Goal: Task Accomplishment & Management: Use online tool/utility

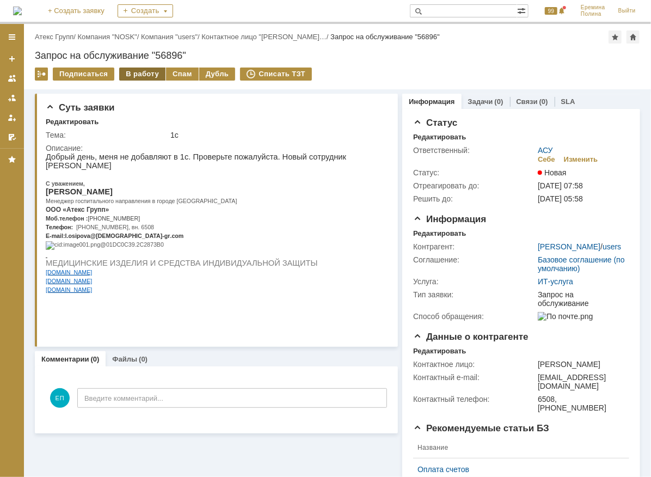
click at [147, 74] on div "В работу" at bounding box center [142, 73] width 46 height 13
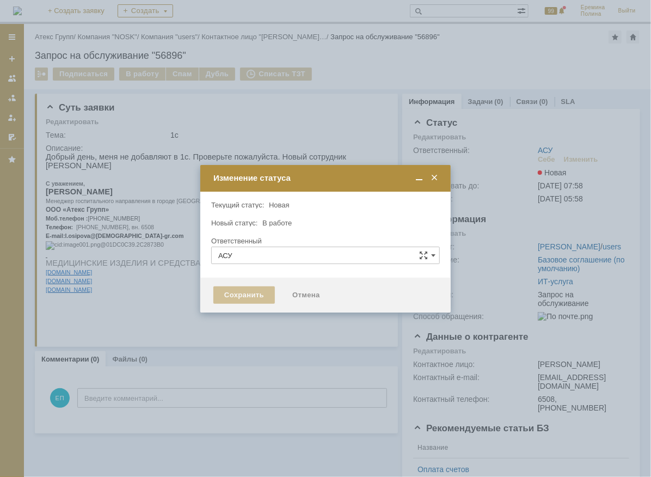
type input "[PERSON_NAME]"
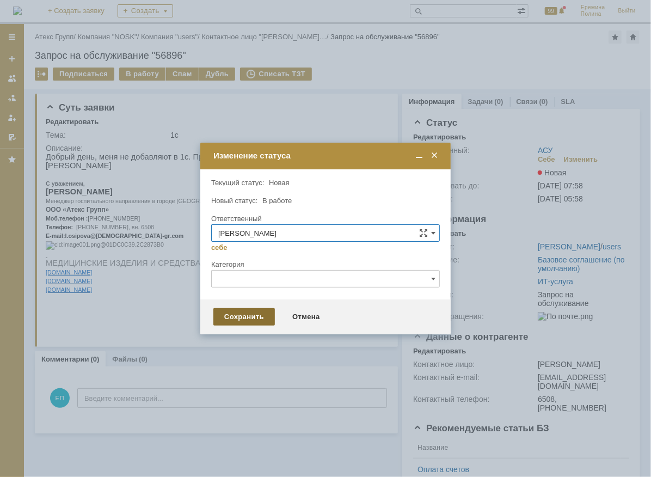
click at [250, 316] on div "Сохранить" at bounding box center [243, 316] width 61 height 17
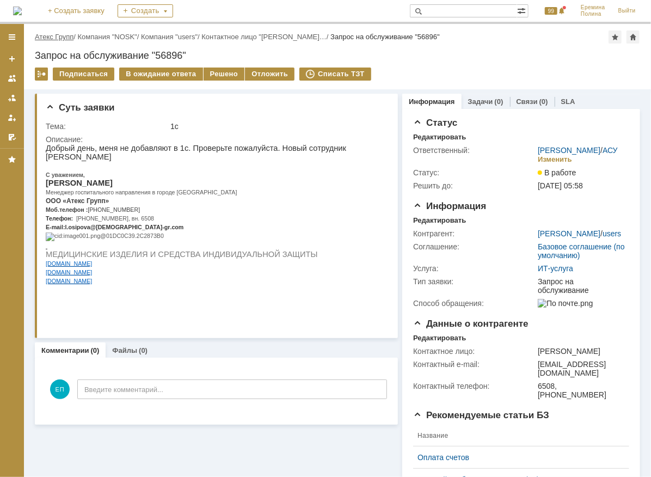
click at [64, 33] on link "Атекс Групп" at bounding box center [54, 37] width 39 height 8
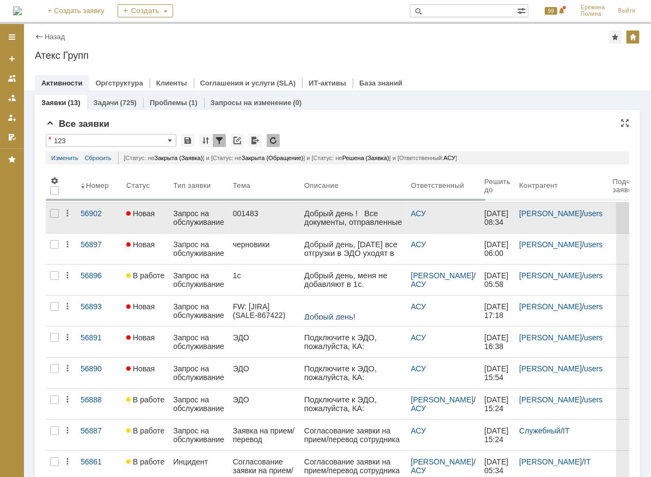
click at [205, 213] on div "Запрос на обслуживание" at bounding box center [198, 217] width 51 height 17
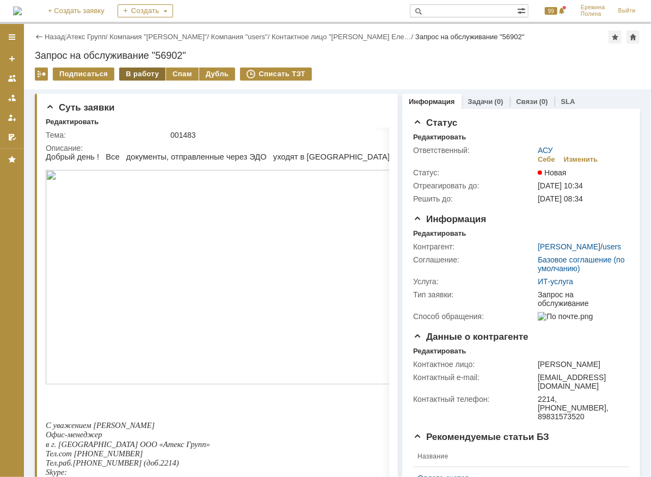
click at [135, 73] on div "В работу" at bounding box center [142, 73] width 46 height 13
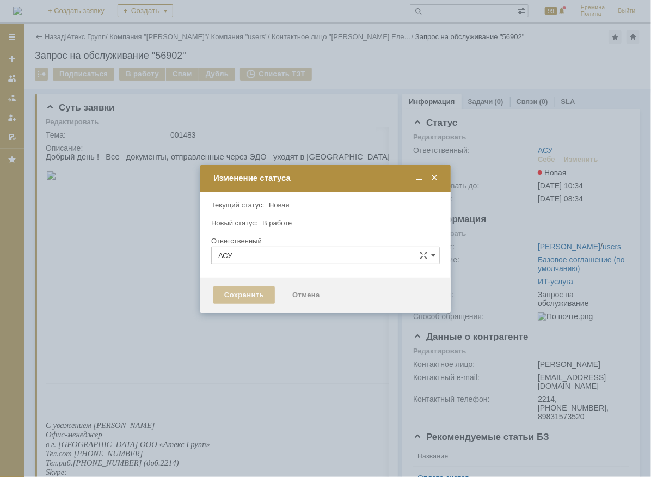
type input "[PERSON_NAME]"
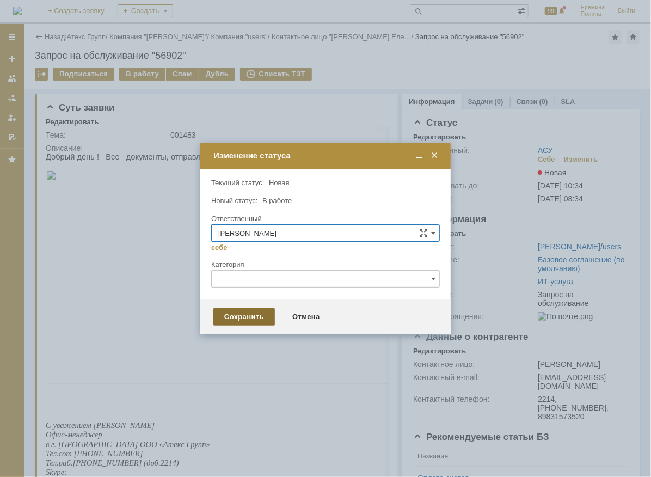
click at [261, 311] on div "Сохранить" at bounding box center [243, 316] width 61 height 17
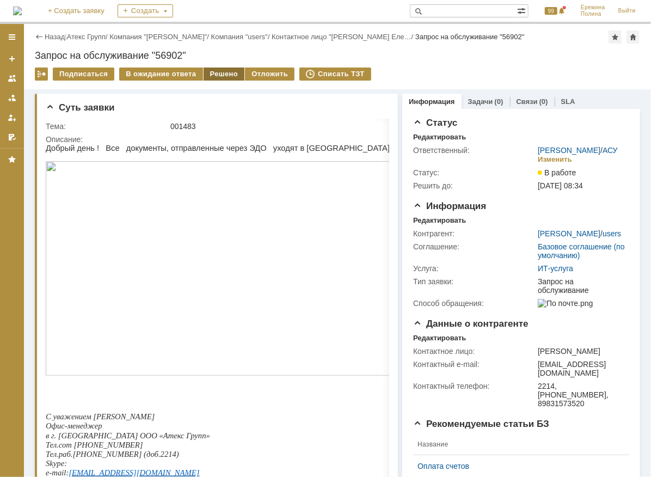
click at [222, 72] on div "Решено" at bounding box center [224, 73] width 41 height 13
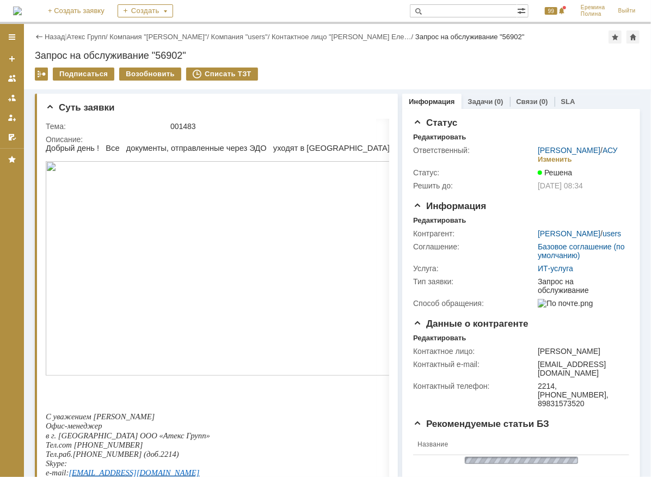
click at [99, 34] on link "Атекс Групп" at bounding box center [86, 37] width 39 height 8
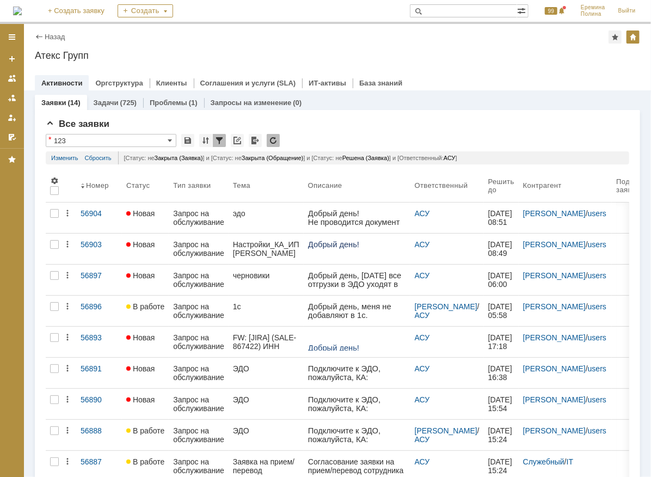
click at [206, 286] on div "Запрос на обслуживание" at bounding box center [198, 279] width 51 height 17
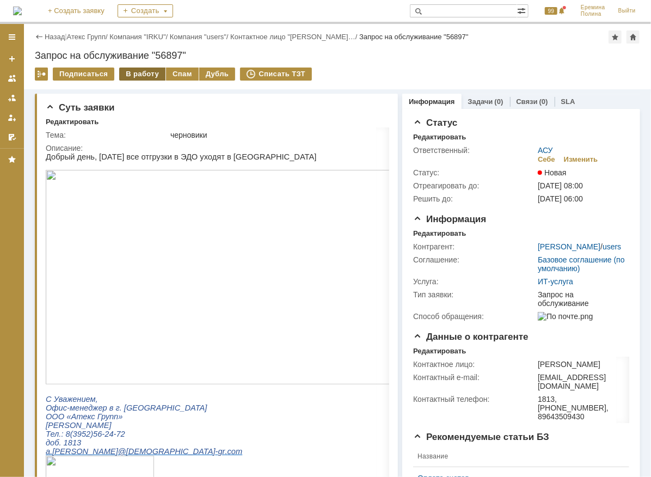
click at [143, 73] on div "В работу" at bounding box center [142, 73] width 46 height 13
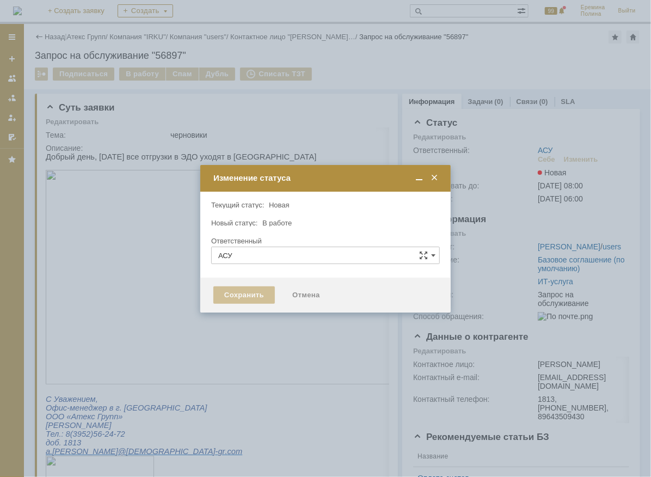
type input "[PERSON_NAME]"
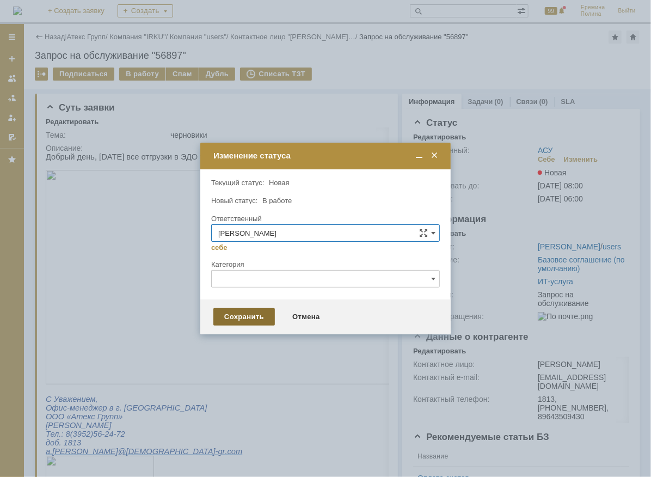
click at [264, 310] on div "Сохранить" at bounding box center [243, 316] width 61 height 17
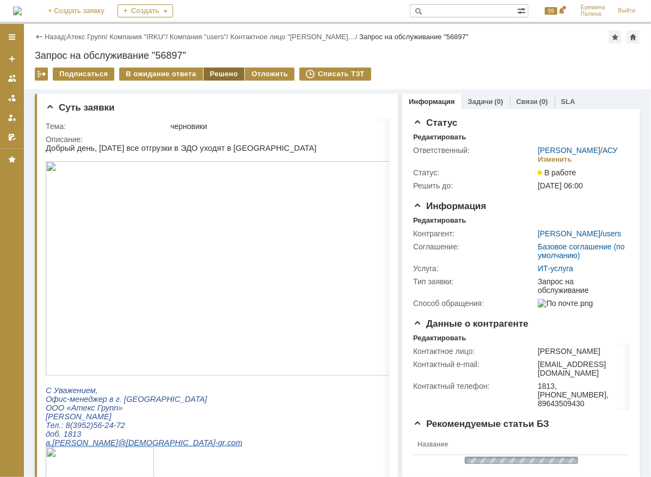
click at [209, 72] on div "Решено" at bounding box center [224, 73] width 41 height 13
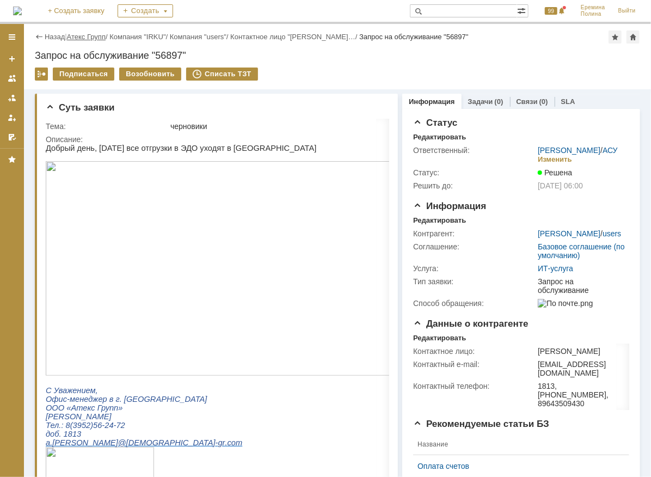
click at [94, 33] on link "Атекс Групп" at bounding box center [86, 37] width 39 height 8
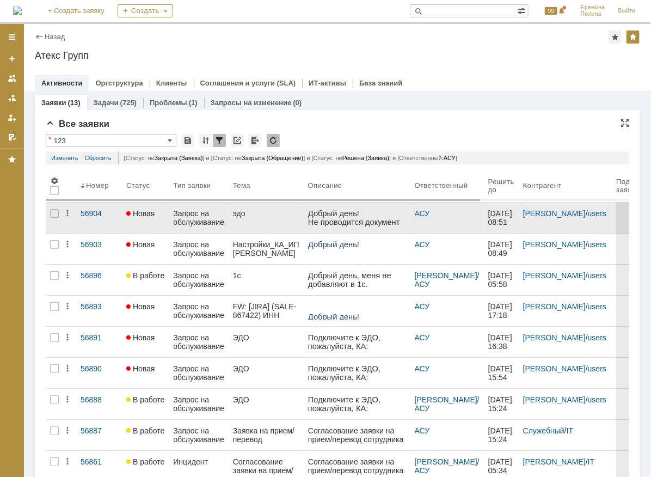
click at [210, 219] on div "Запрос на обслуживание" at bounding box center [198, 217] width 51 height 17
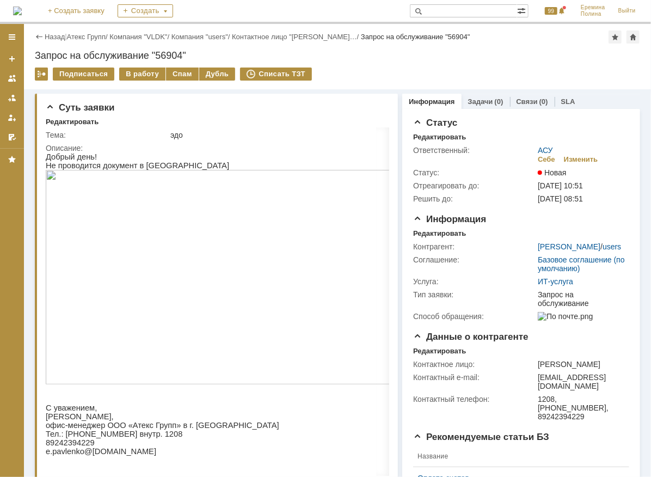
click at [213, 237] on img at bounding box center [235, 276] width 381 height 214
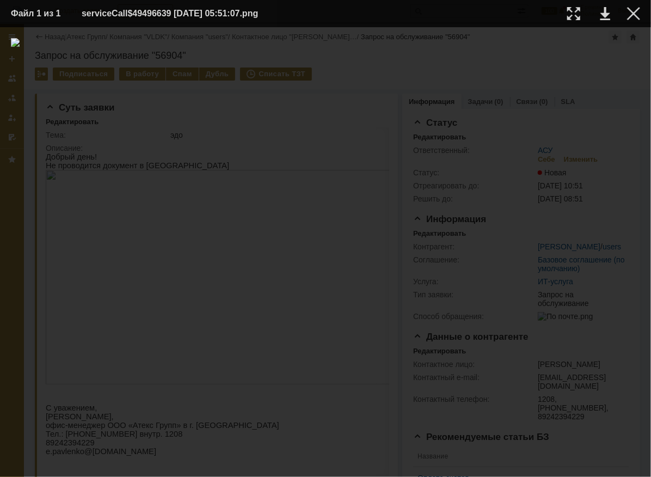
click at [640, 19] on table "Файл 1 из 1 serviceCall$49496639 [DATE] 05:51:07.png" at bounding box center [325, 13] width 651 height 27
click at [634, 15] on div at bounding box center [633, 13] width 13 height 13
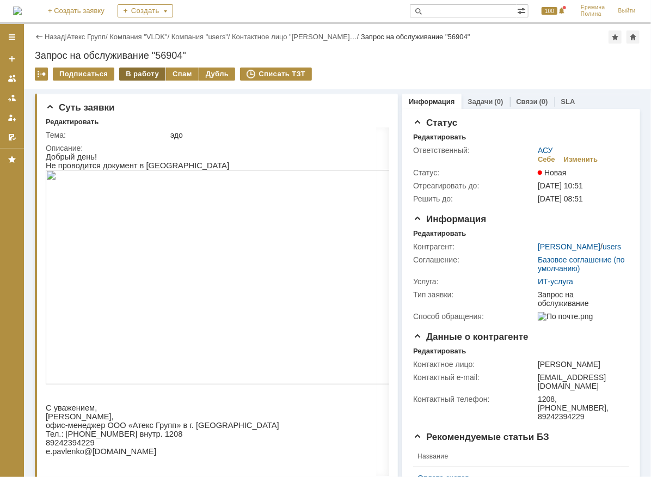
click at [144, 72] on div "В работу" at bounding box center [142, 73] width 46 height 13
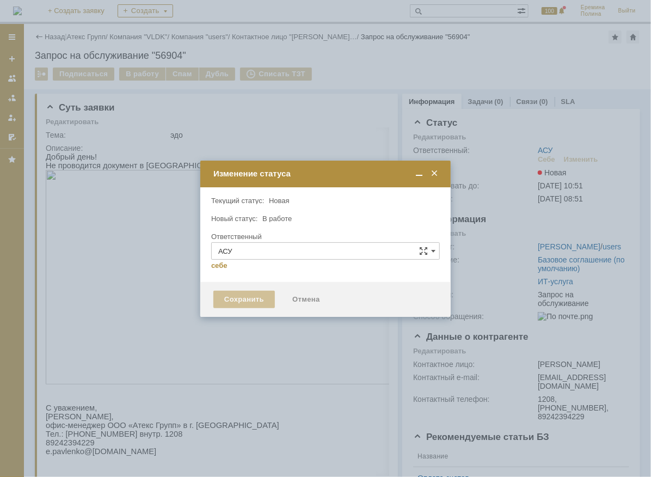
type input "[PERSON_NAME]"
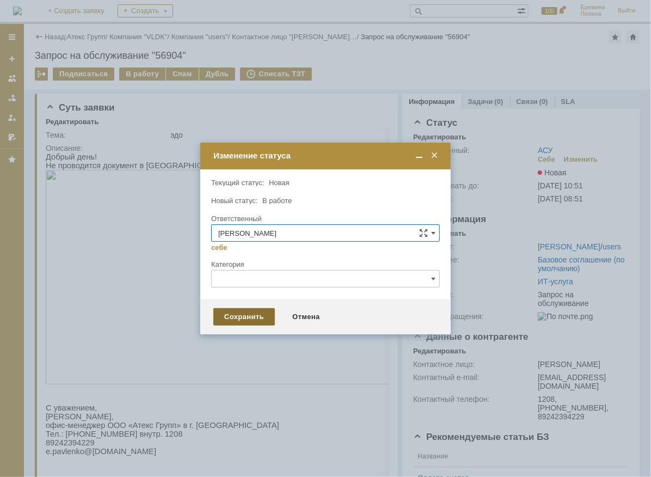
click at [251, 315] on div "Сохранить" at bounding box center [243, 316] width 61 height 17
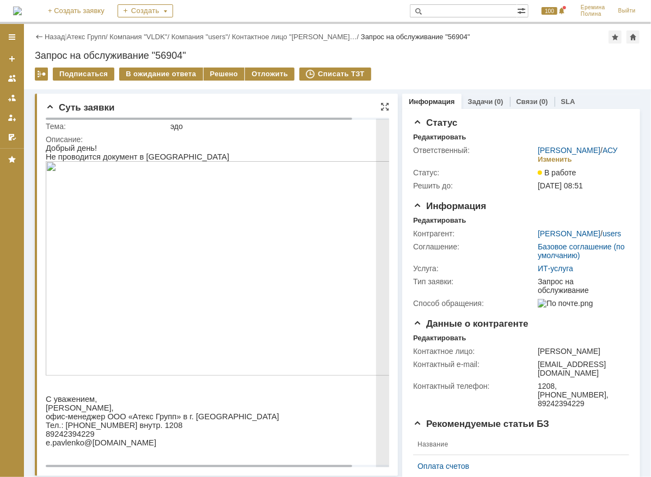
click at [136, 261] on img at bounding box center [235, 268] width 381 height 214
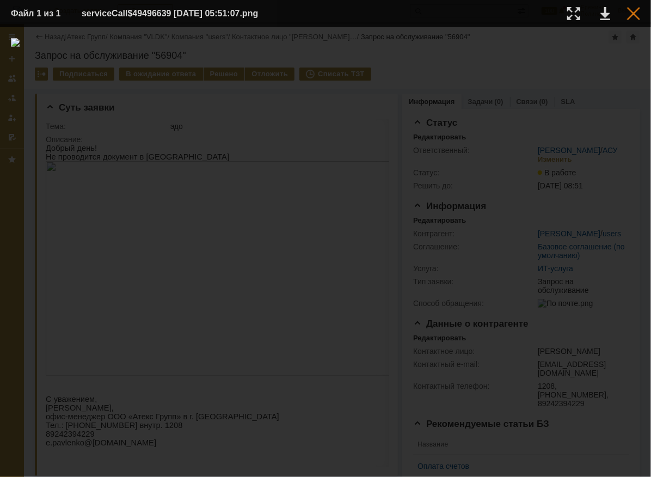
click at [632, 14] on div at bounding box center [633, 13] width 13 height 13
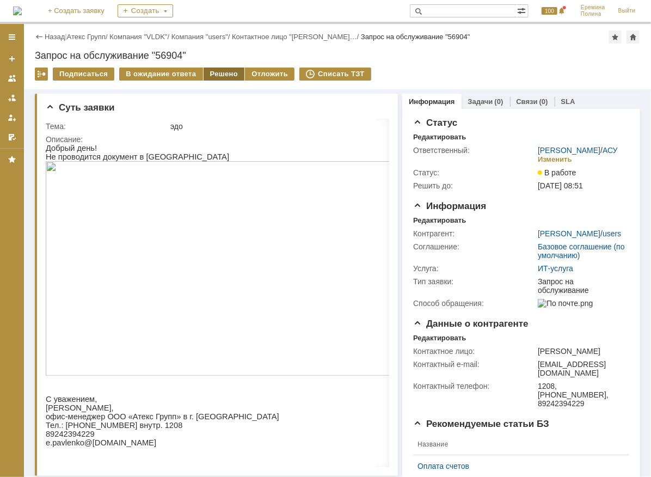
click at [208, 75] on div "Решено" at bounding box center [224, 73] width 41 height 13
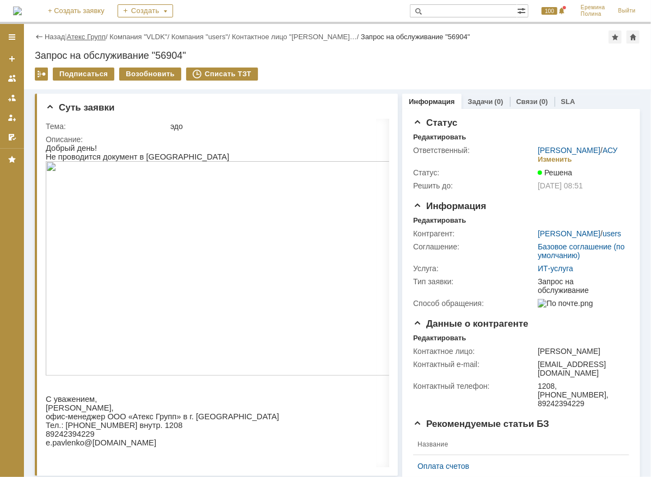
click at [79, 36] on link "Атекс Групп" at bounding box center [86, 37] width 39 height 8
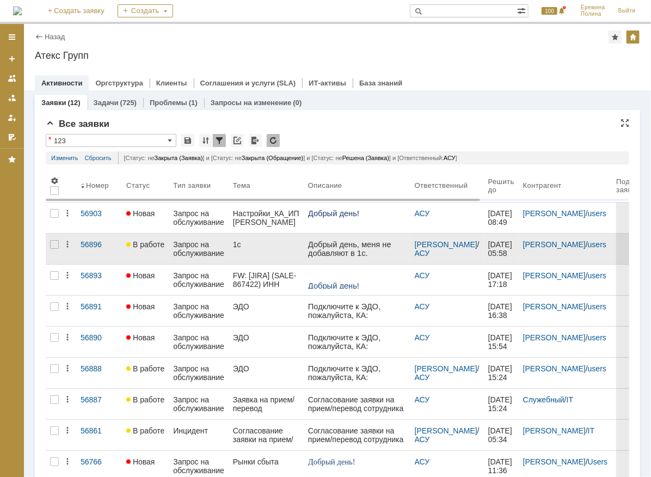
click at [253, 242] on div "1с" at bounding box center [266, 244] width 66 height 9
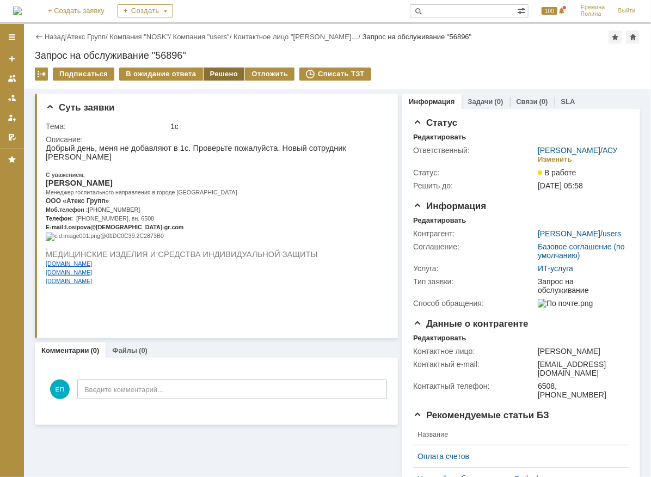
click at [221, 78] on div "Решено" at bounding box center [224, 73] width 41 height 13
